Goal: Task Accomplishment & Management: Manage account settings

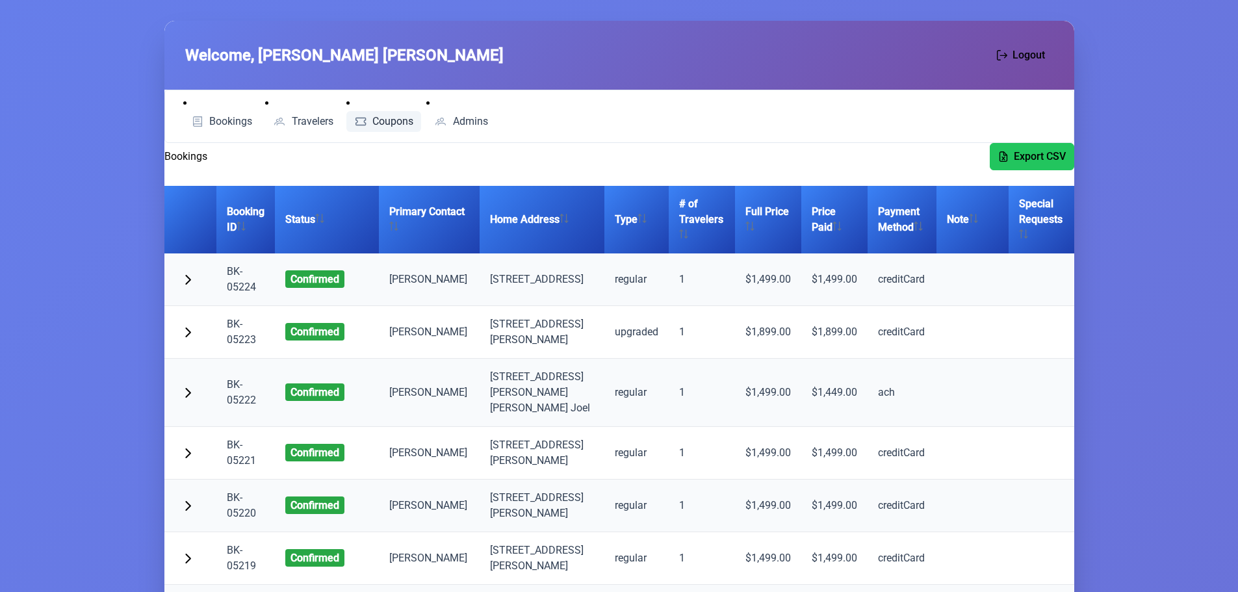
click at [389, 120] on span "Coupons" at bounding box center [392, 121] width 41 height 10
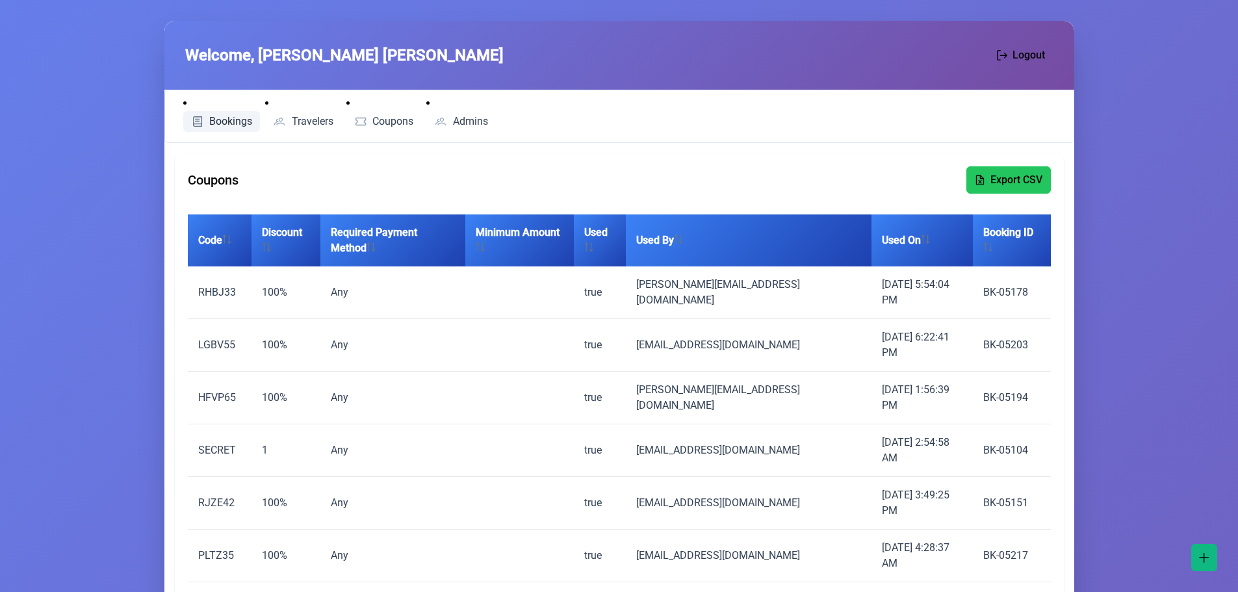
click at [228, 121] on span "Bookings" at bounding box center [230, 121] width 43 height 10
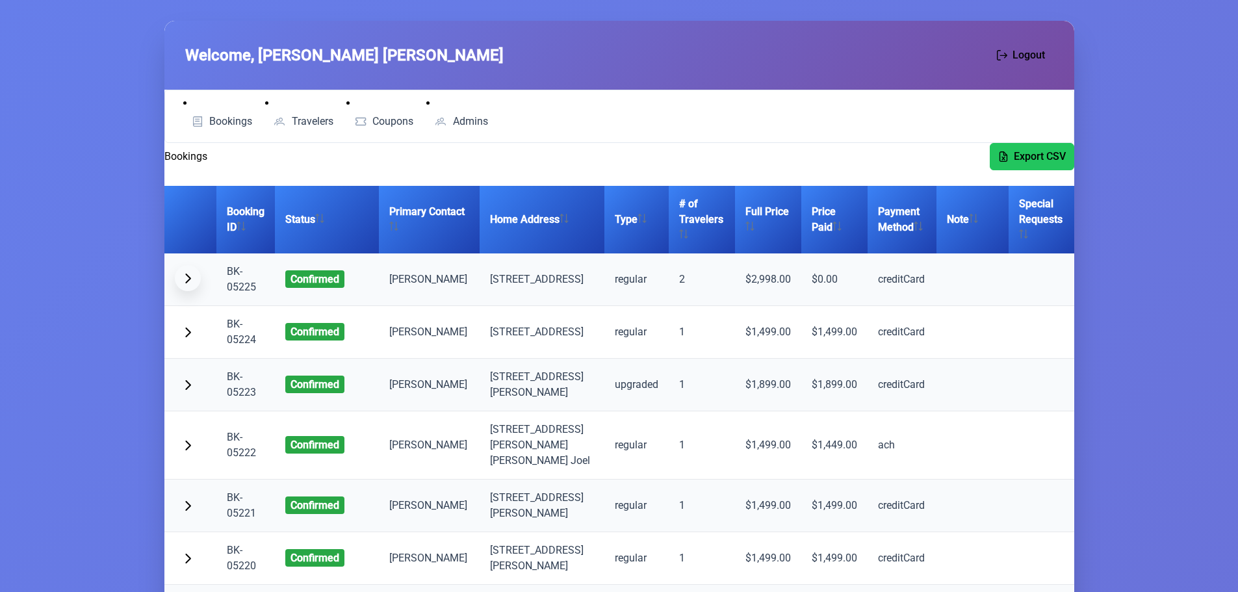
click at [189, 281] on span "button" at bounding box center [188, 278] width 10 height 10
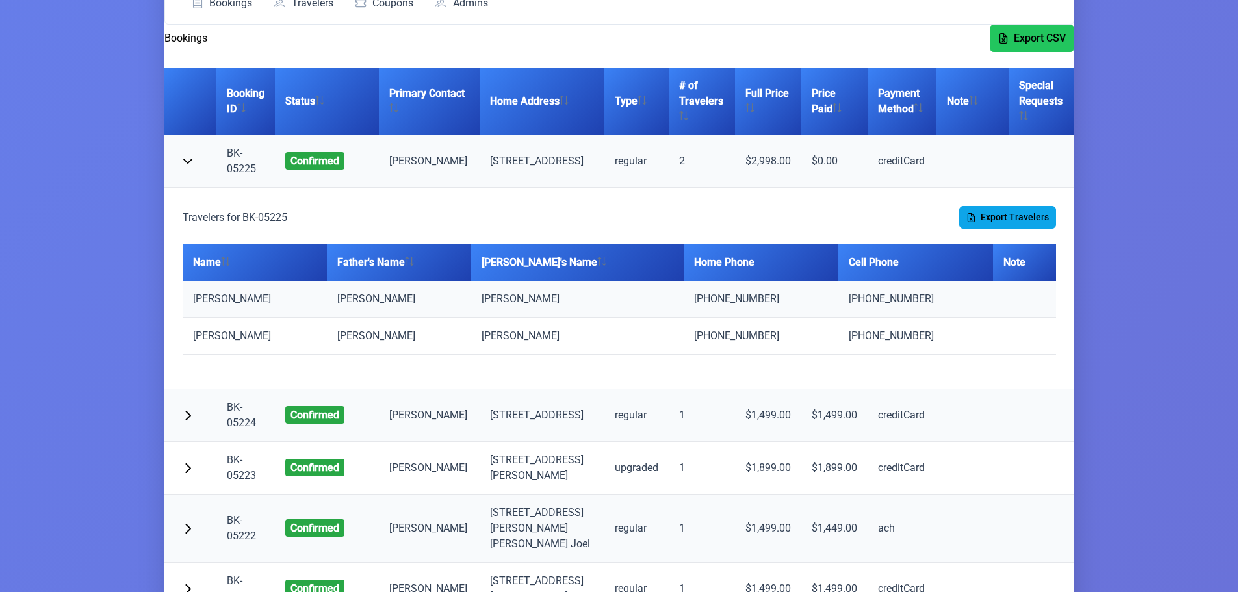
scroll to position [65, 0]
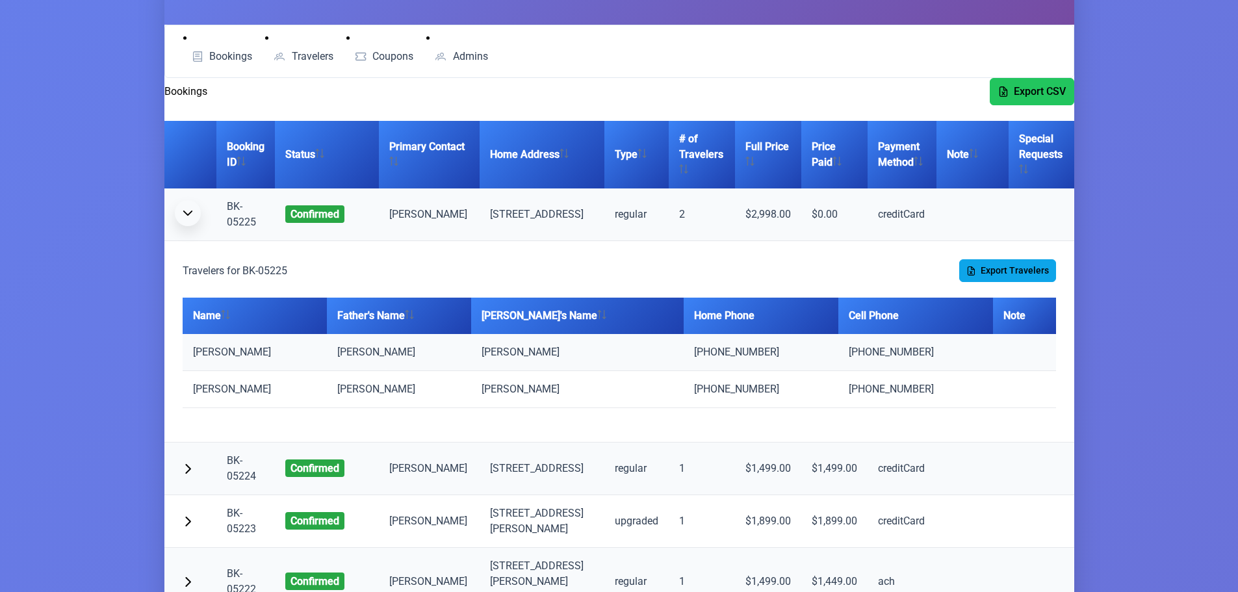
click at [187, 216] on span "button" at bounding box center [188, 213] width 10 height 10
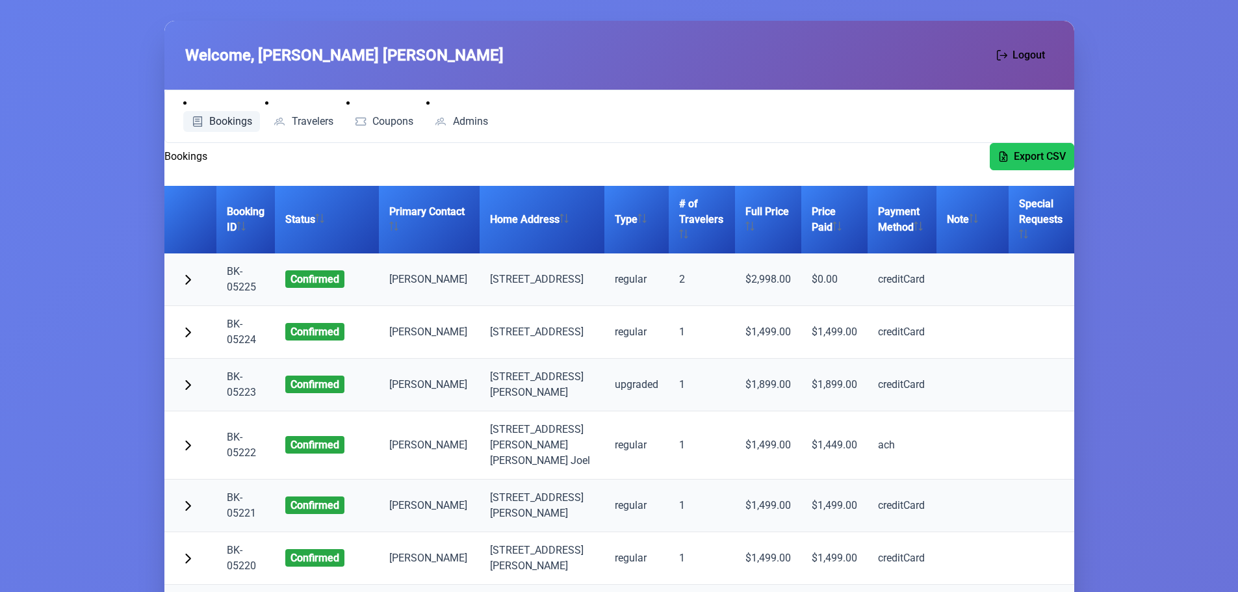
click at [224, 127] on link "Bookings" at bounding box center [221, 121] width 77 height 21
click at [190, 278] on span "button" at bounding box center [188, 278] width 10 height 10
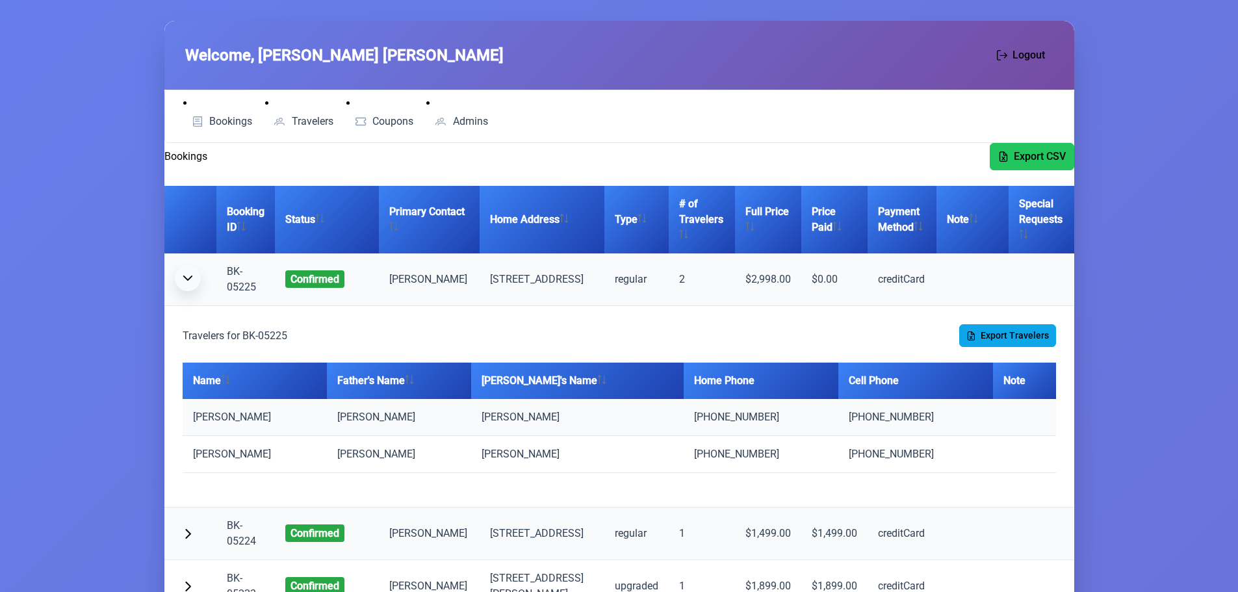
click at [190, 278] on span "button" at bounding box center [188, 278] width 10 height 10
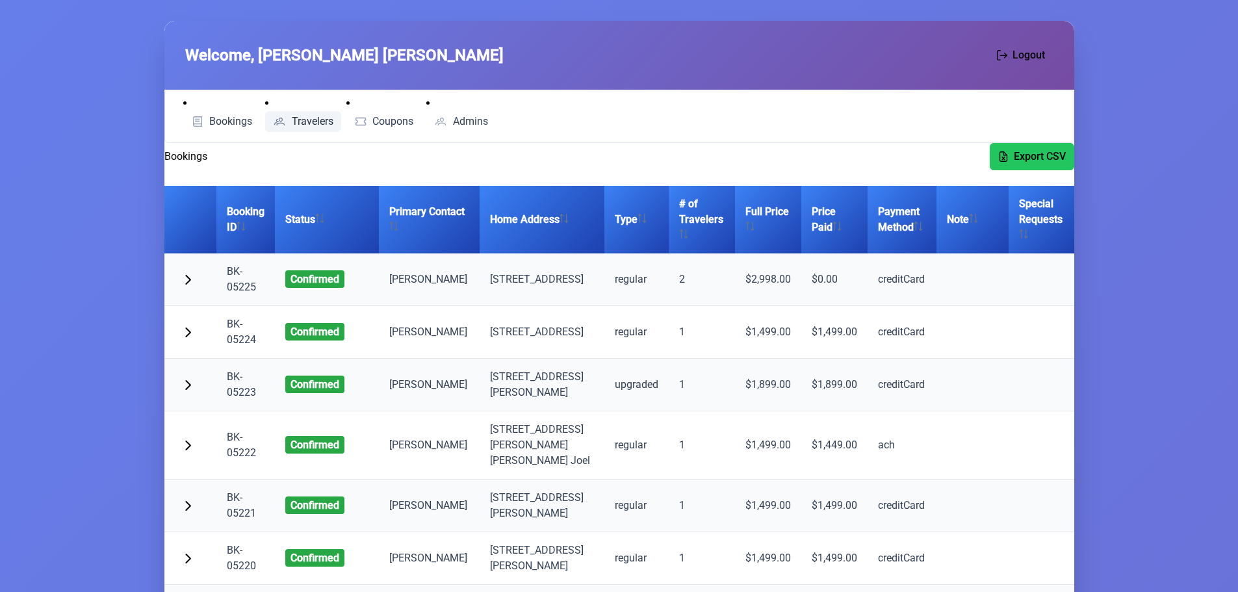
click at [314, 117] on span "Travelers" at bounding box center [313, 121] width 42 height 10
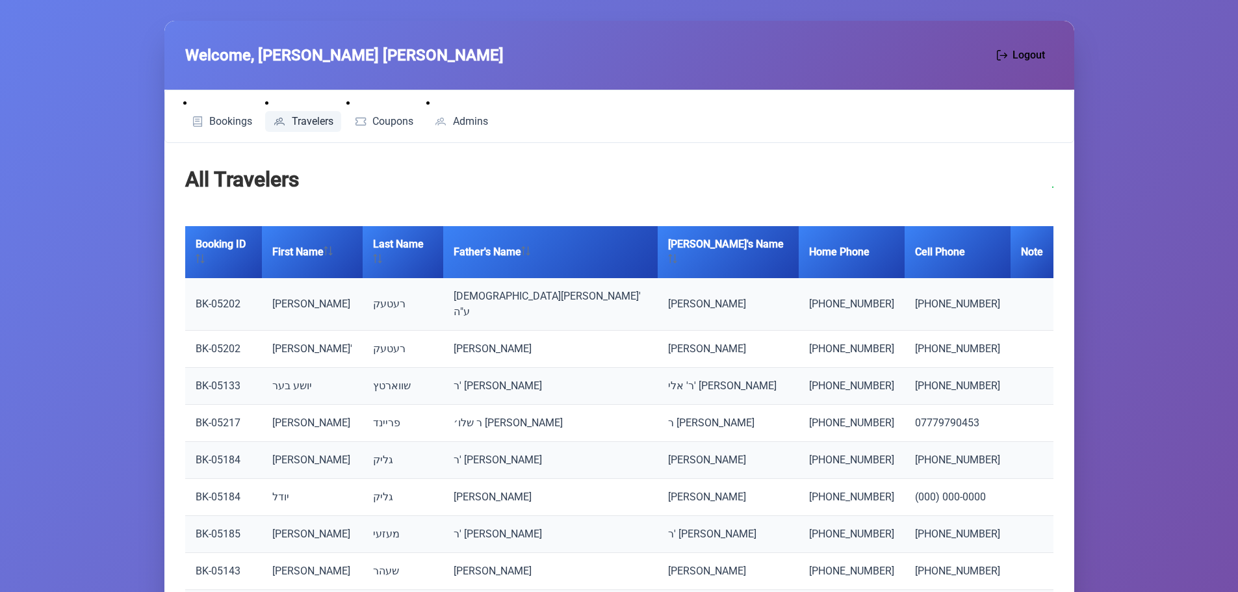
click at [220, 298] on link "BK-05202" at bounding box center [218, 304] width 45 height 12
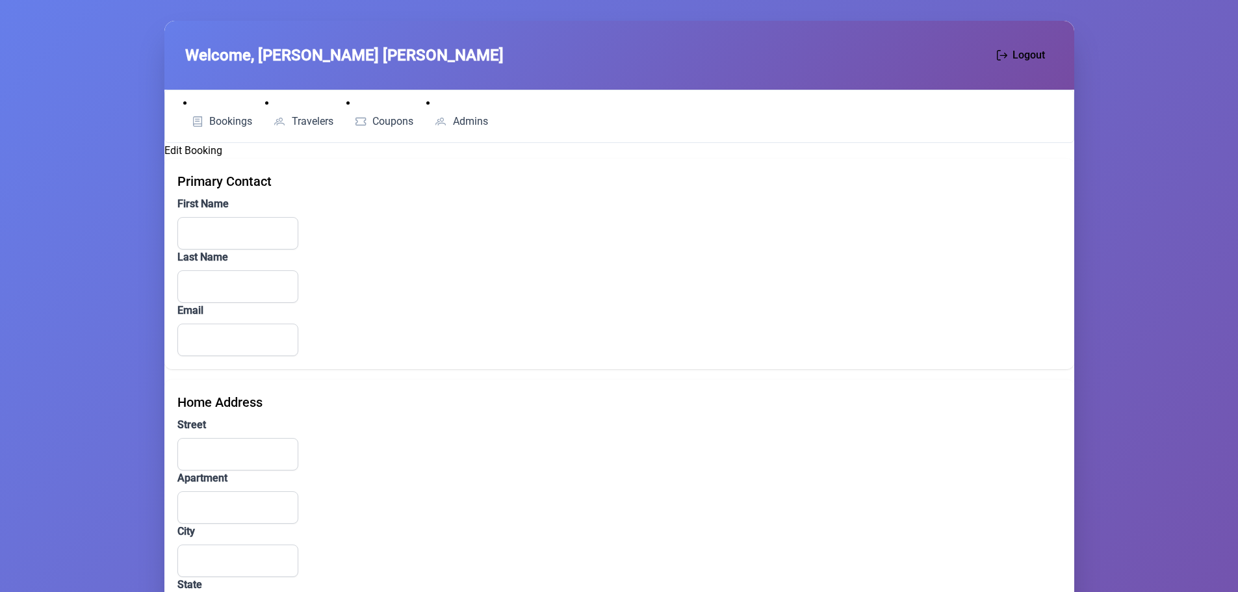
type input "*****"
type input "**********"
type input "**"
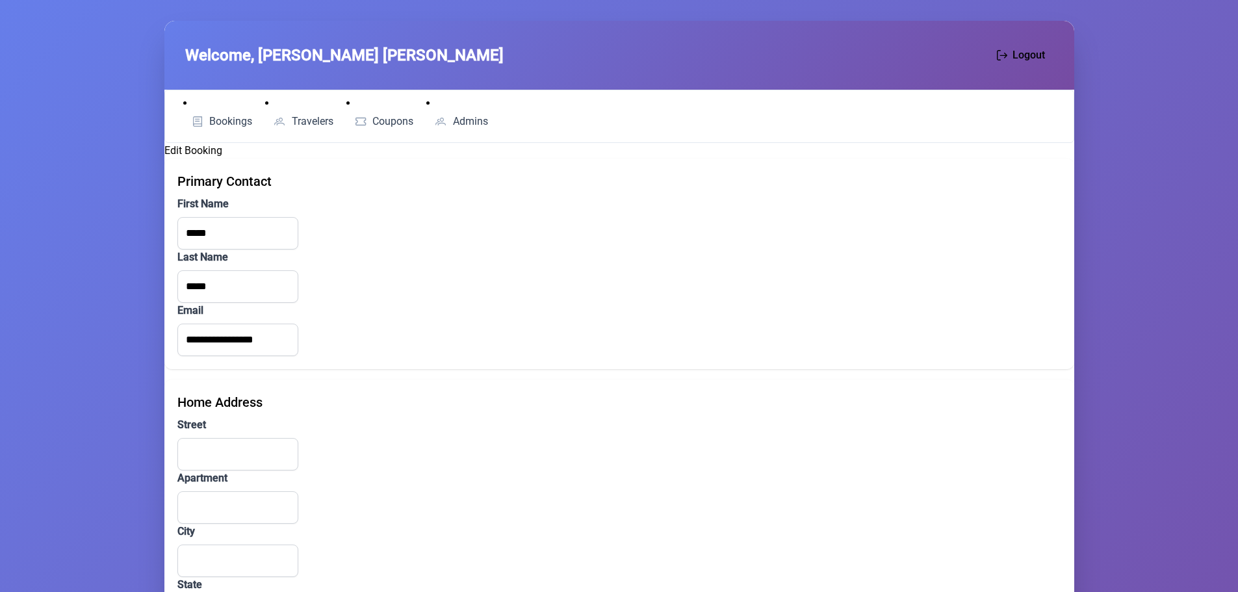
type input "********"
type input "**"
type input "*****"
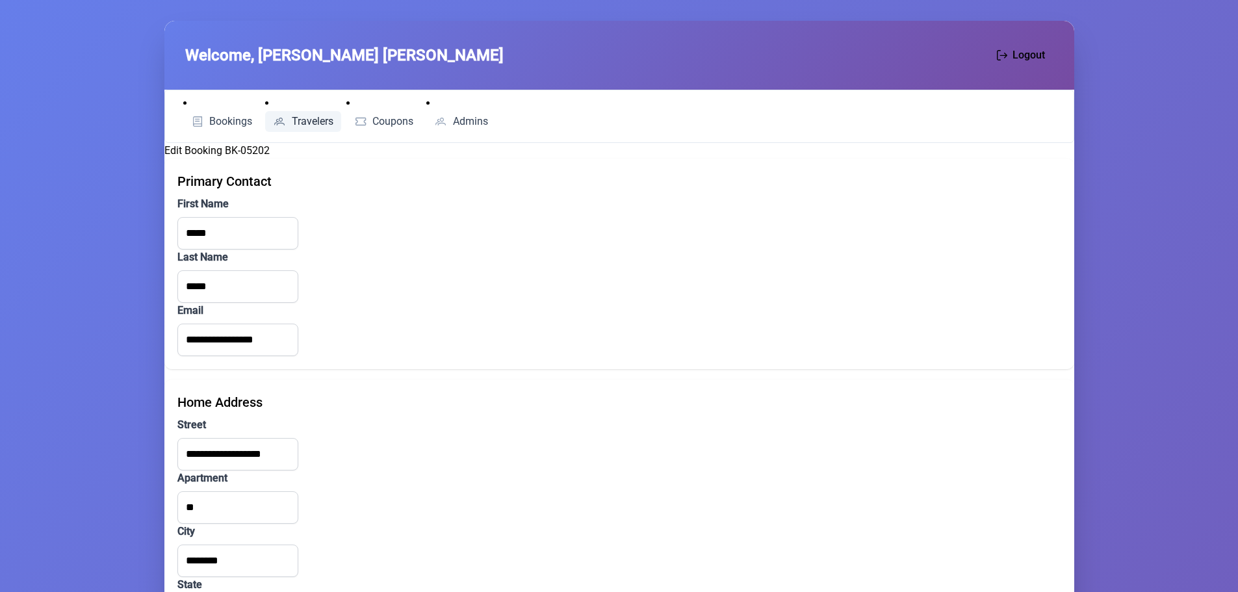
click at [300, 120] on span "Travelers" at bounding box center [313, 121] width 42 height 10
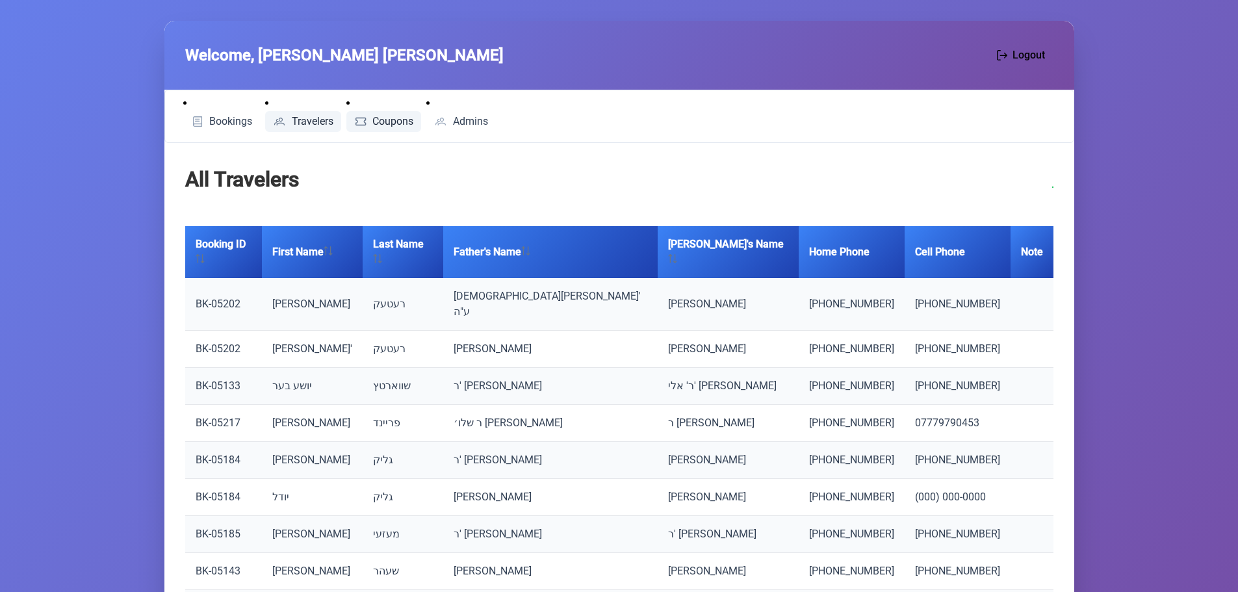
click at [402, 118] on span "Coupons" at bounding box center [392, 121] width 41 height 10
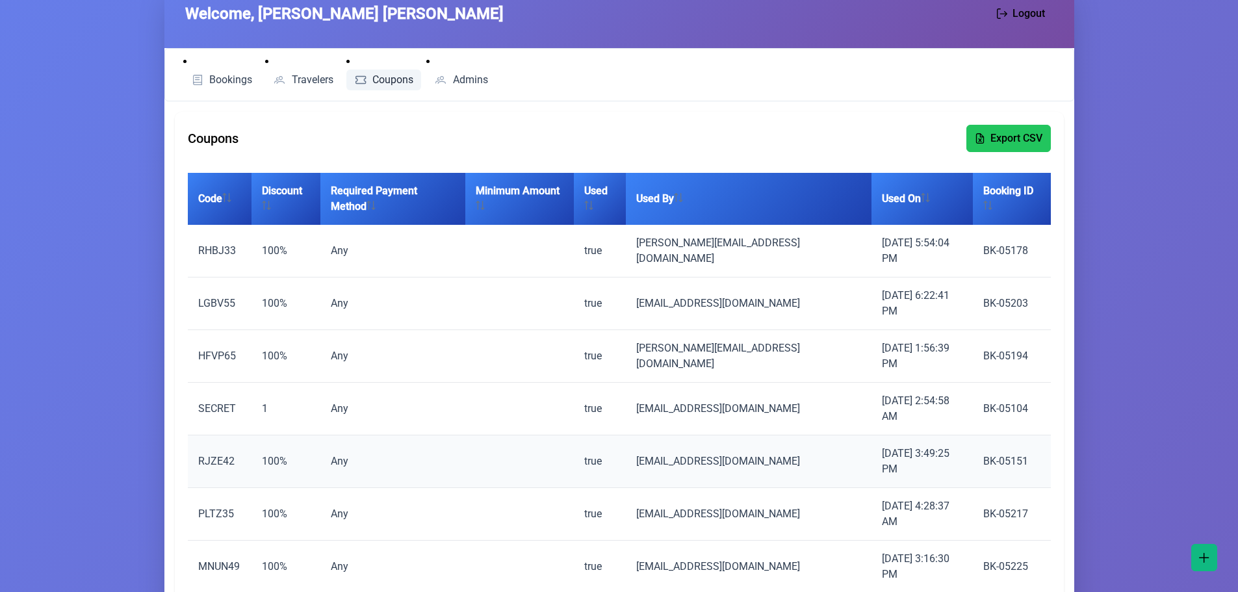
scroll to position [65, 0]
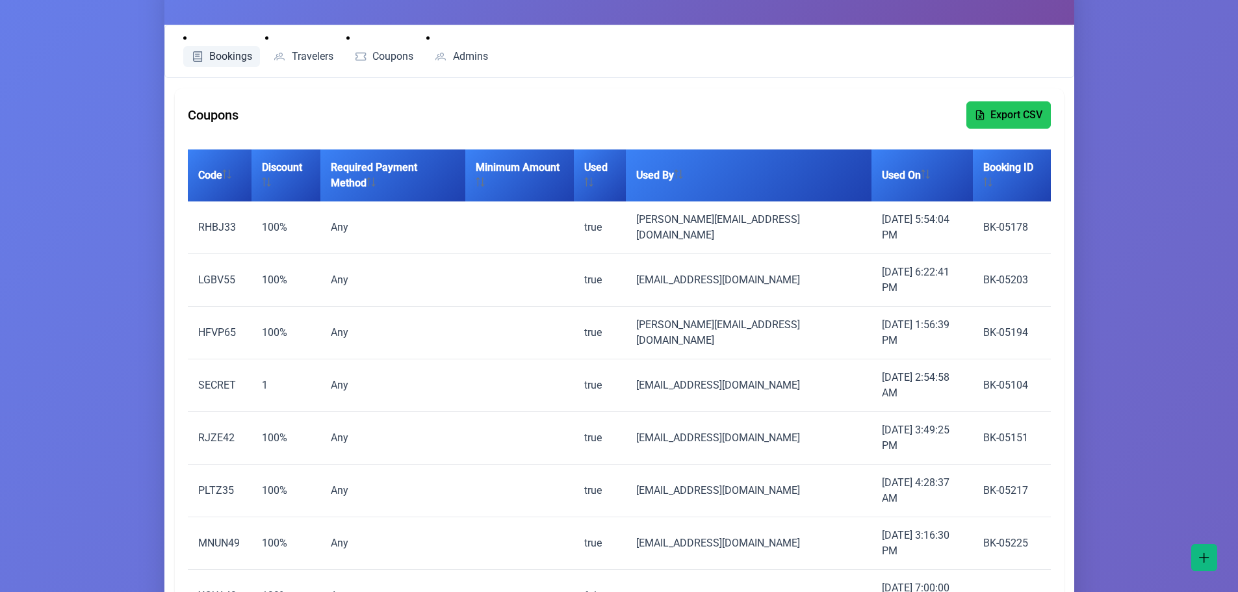
click at [222, 56] on span "Bookings" at bounding box center [230, 56] width 43 height 10
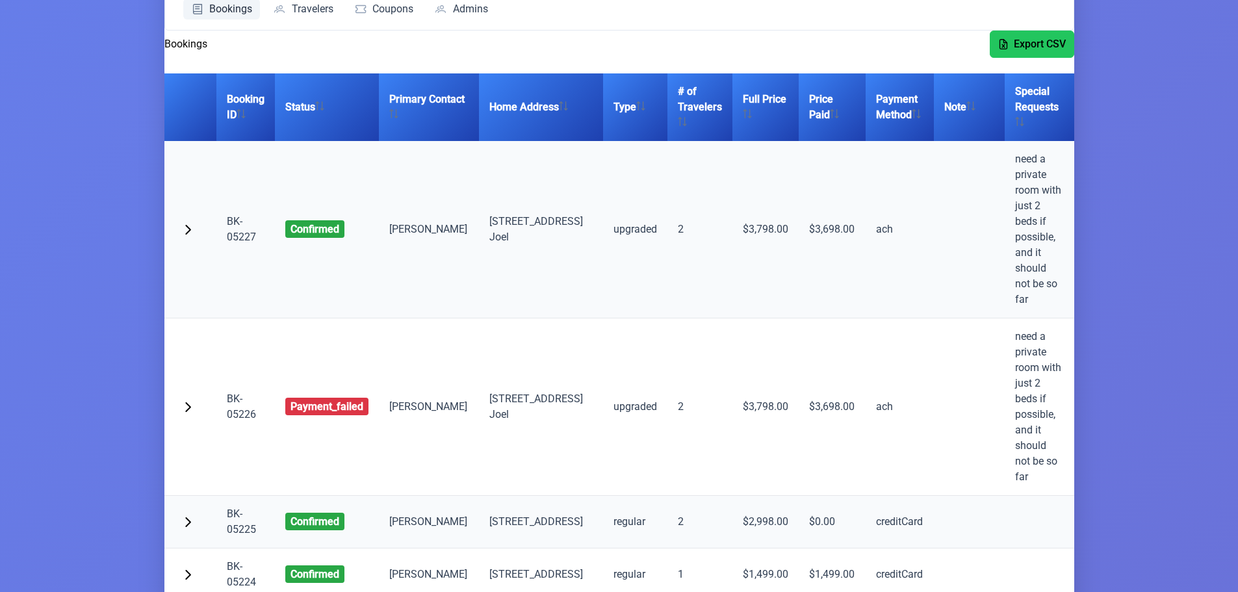
scroll to position [130, 0]
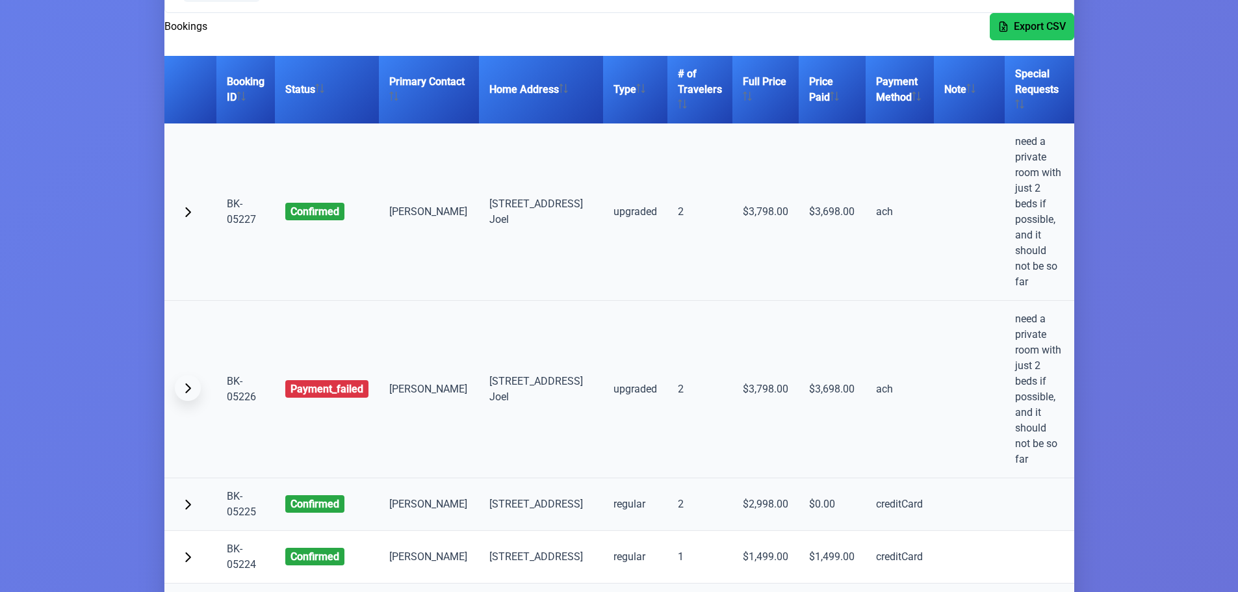
click at [186, 383] on span "button" at bounding box center [188, 388] width 10 height 10
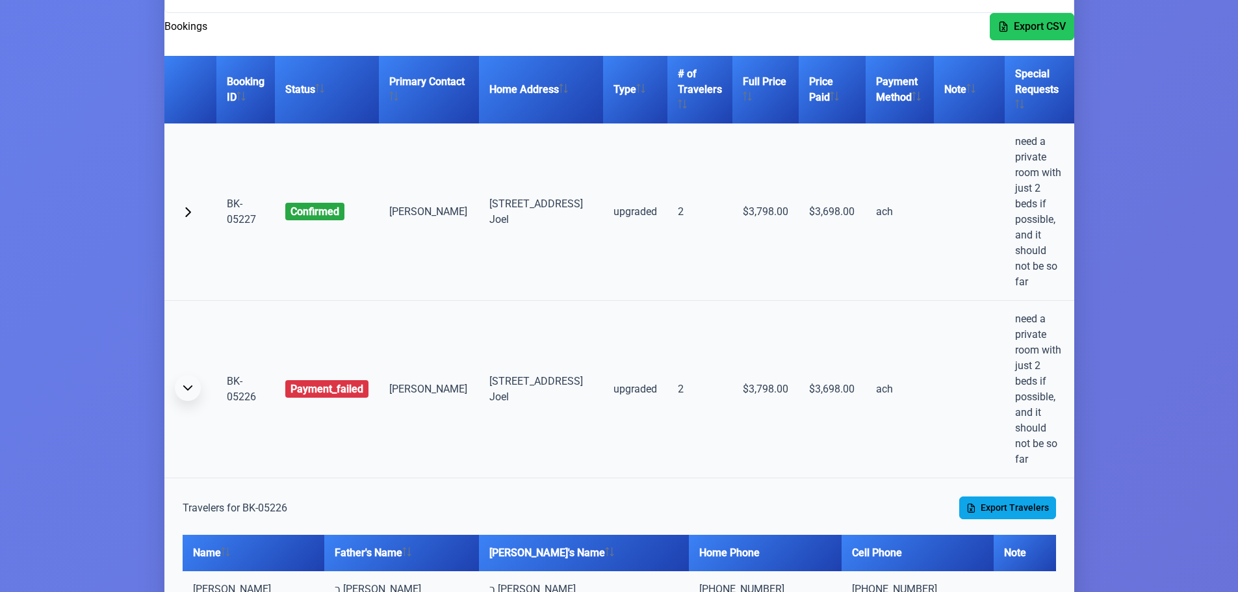
click at [186, 383] on span "button" at bounding box center [188, 388] width 10 height 10
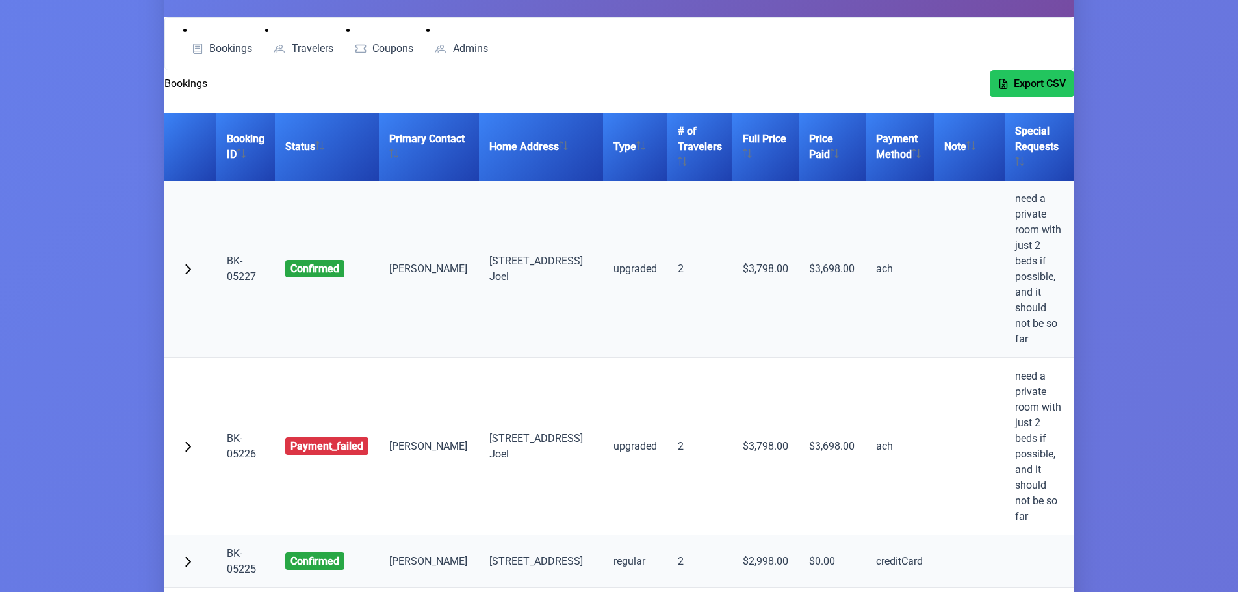
scroll to position [65, 0]
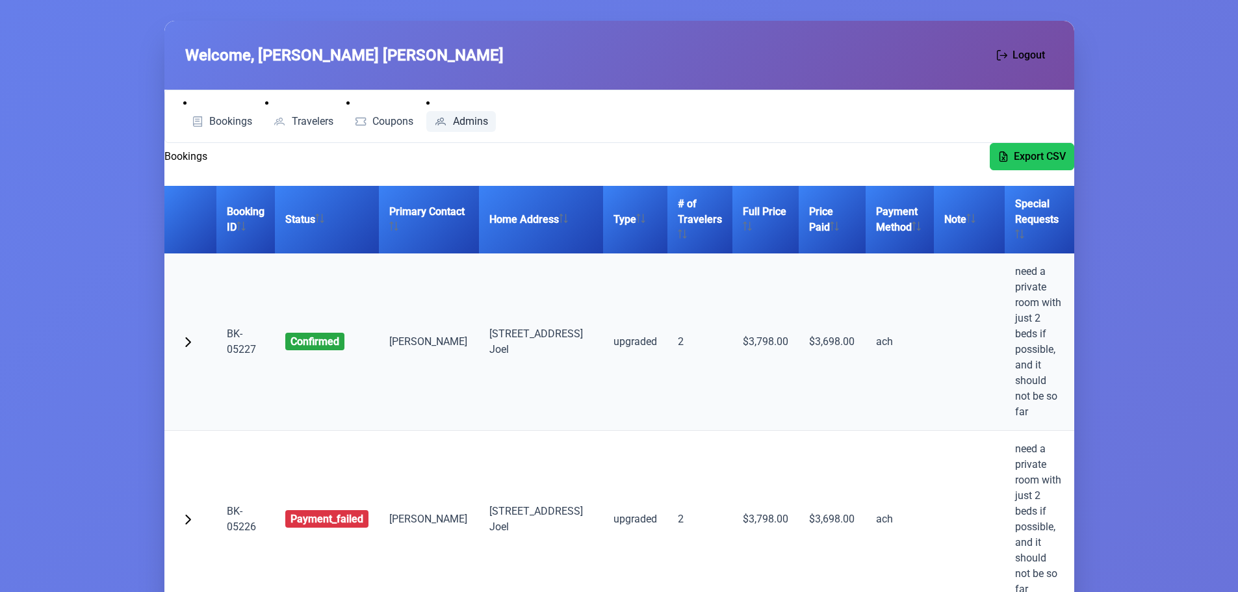
click at [487, 122] on span "Admins" at bounding box center [470, 121] width 35 height 10
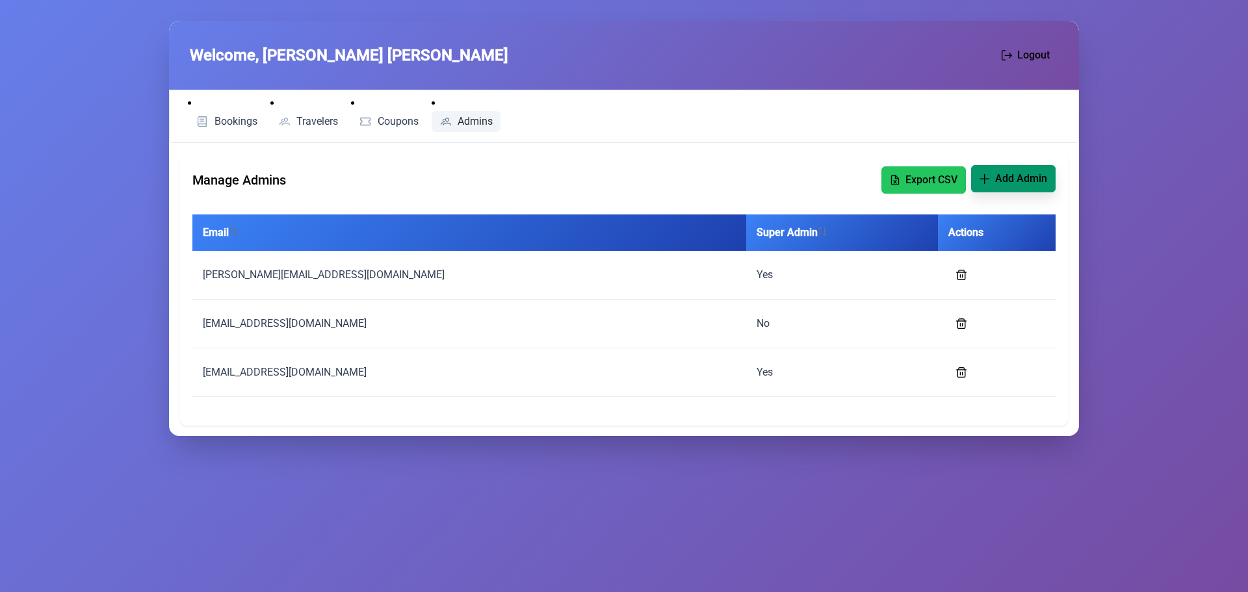
click at [1027, 178] on span "Add Admin" at bounding box center [1021, 179] width 52 height 16
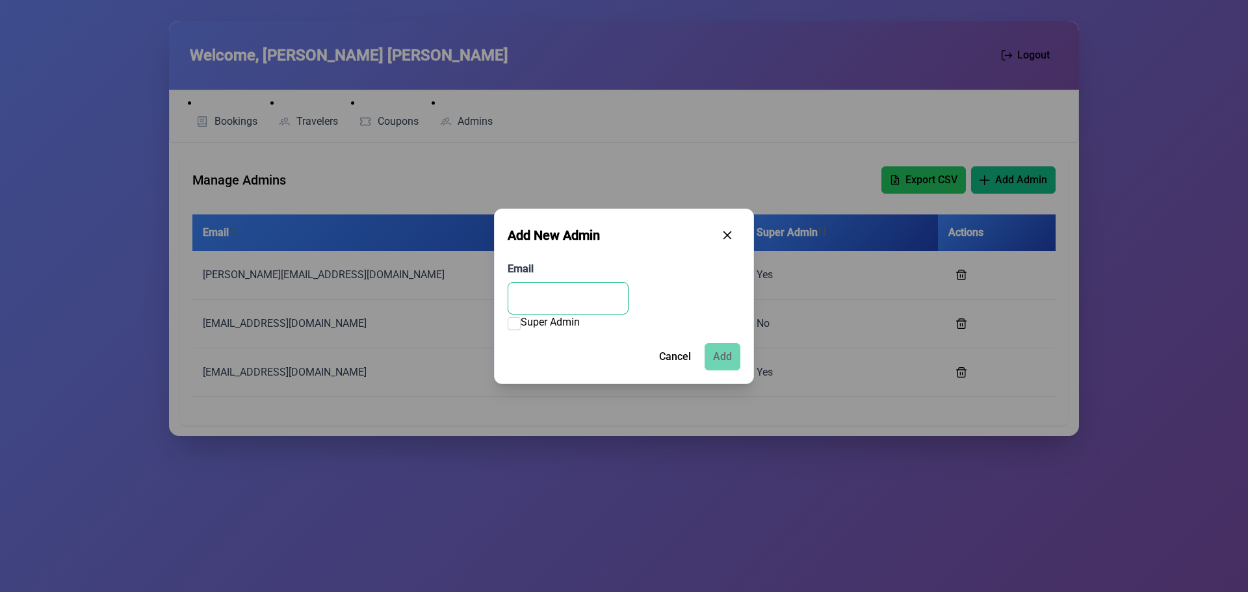
click at [544, 290] on input "Email" at bounding box center [567, 298] width 121 height 32
click at [726, 235] on icon "button" at bounding box center [727, 234] width 10 height 10
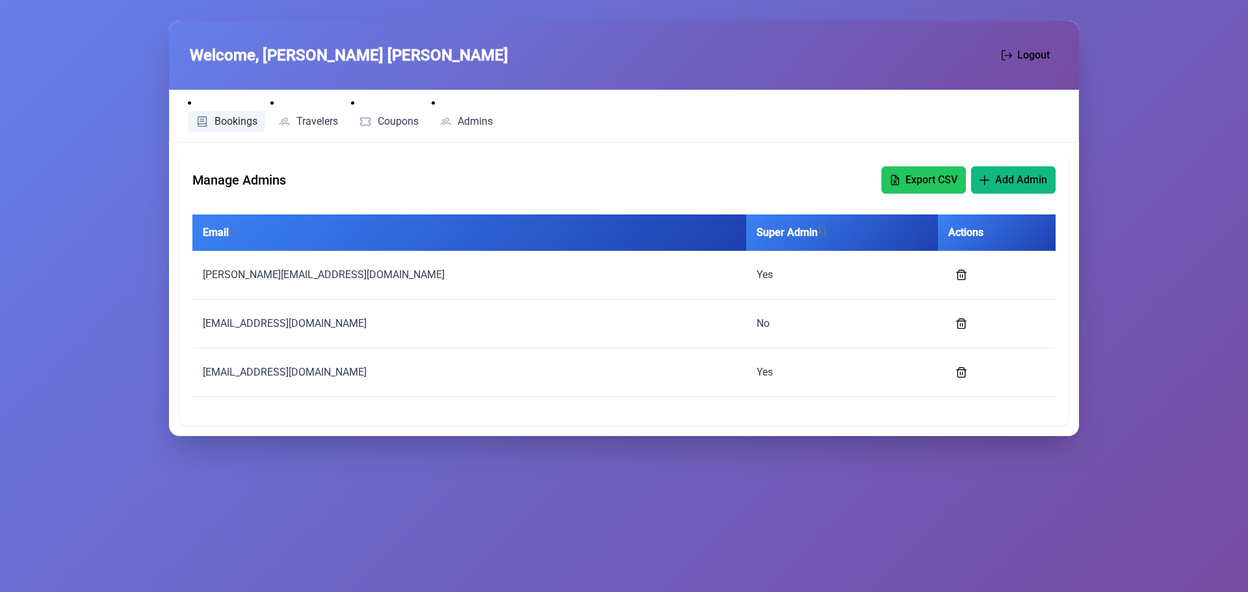
click at [231, 122] on span "Bookings" at bounding box center [235, 121] width 43 height 10
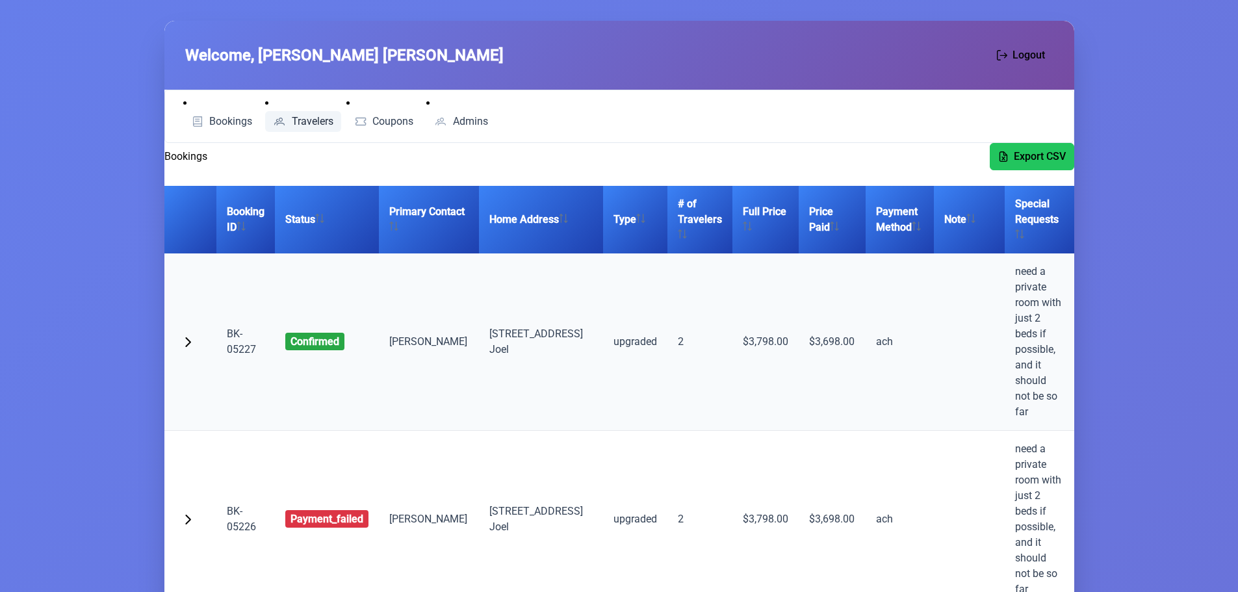
click at [303, 118] on span "Travelers" at bounding box center [313, 121] width 42 height 10
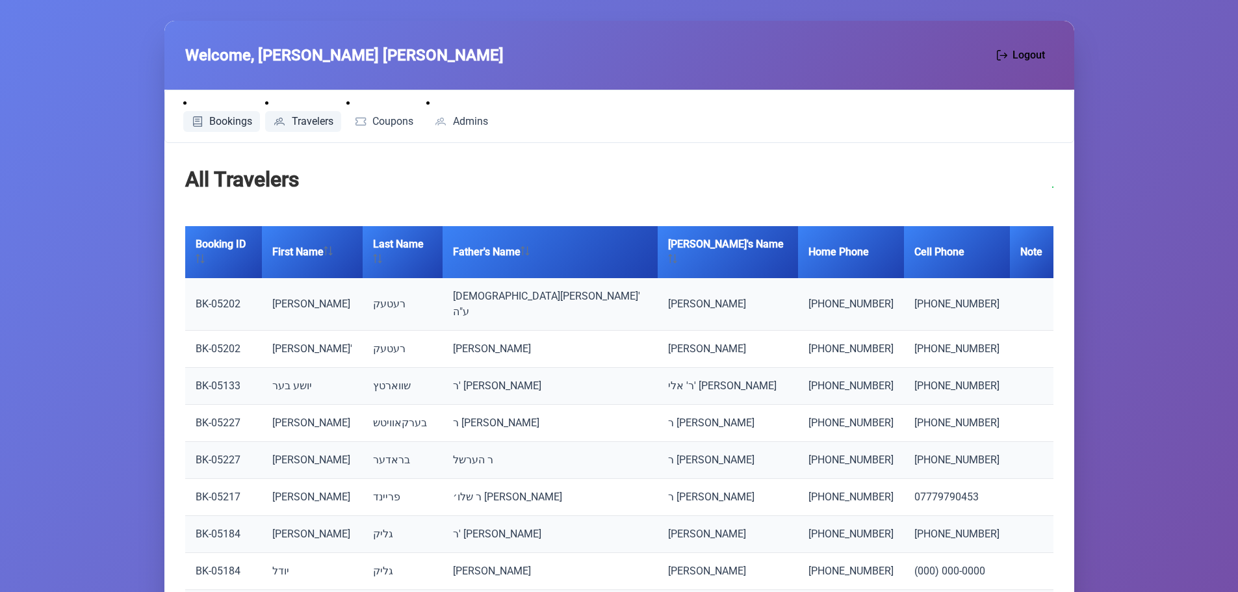
click at [227, 122] on span "Bookings" at bounding box center [230, 121] width 43 height 10
